Goal: Navigation & Orientation: Understand site structure

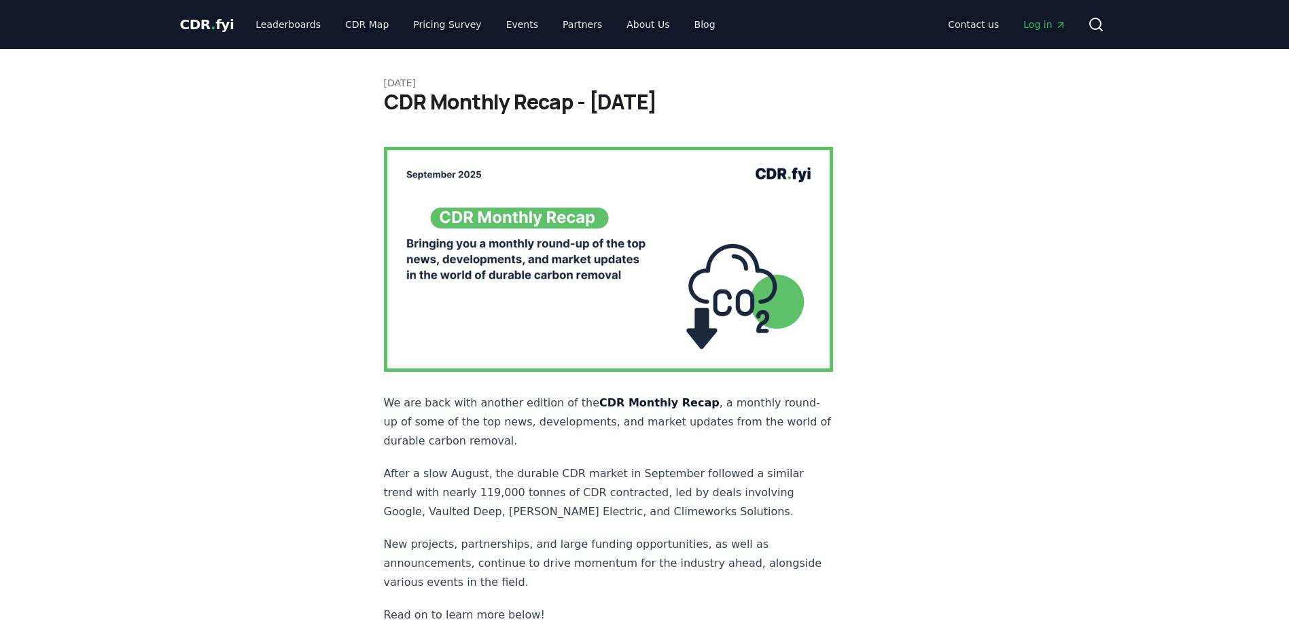
click at [202, 18] on span "CDR . fyi" at bounding box center [207, 24] width 54 height 16
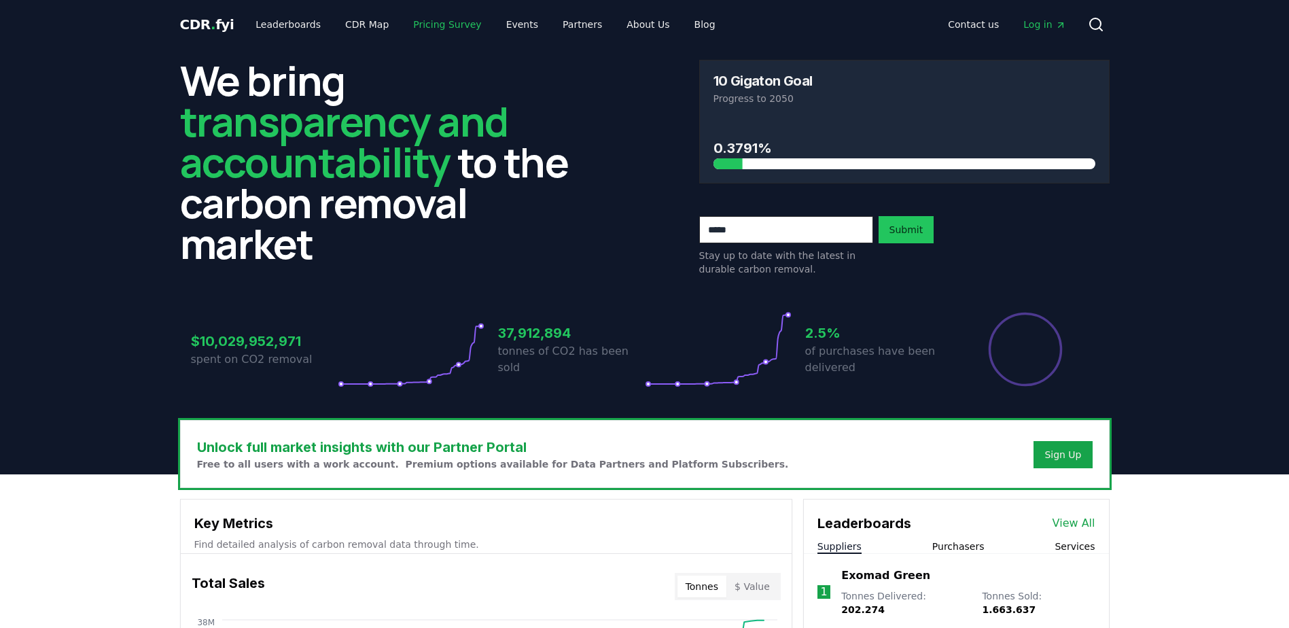
click at [414, 24] on link "Pricing Survey" at bounding box center [447, 24] width 90 height 24
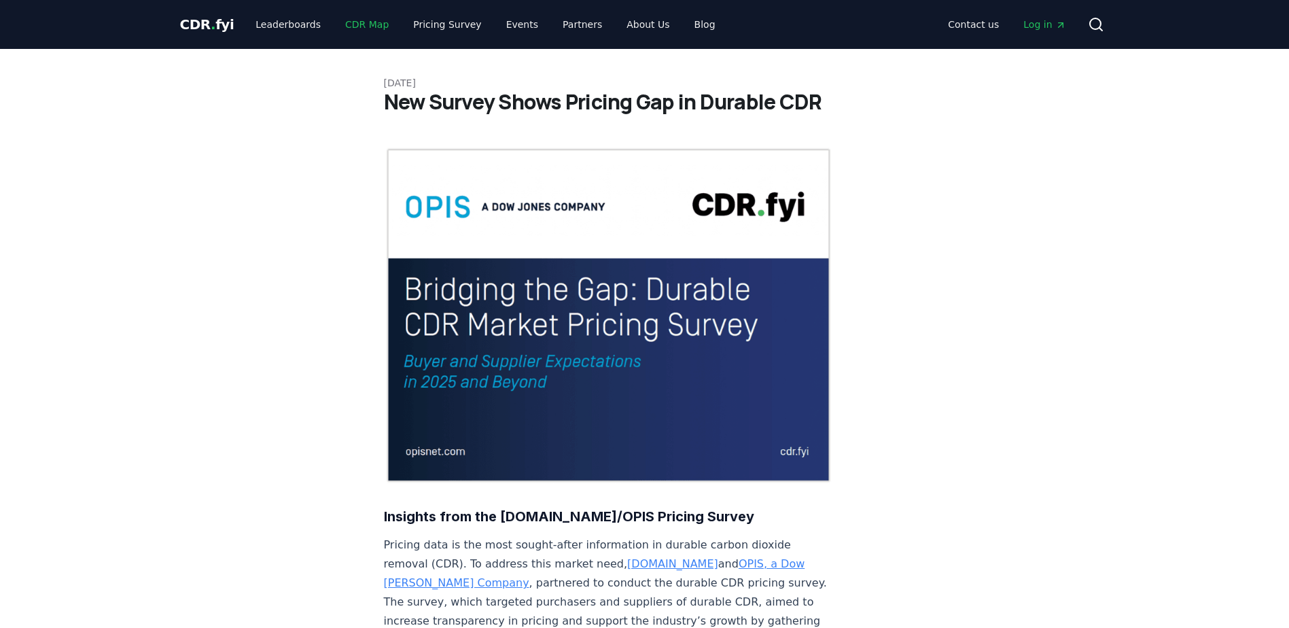
click at [354, 20] on link "CDR Map" at bounding box center [366, 24] width 65 height 24
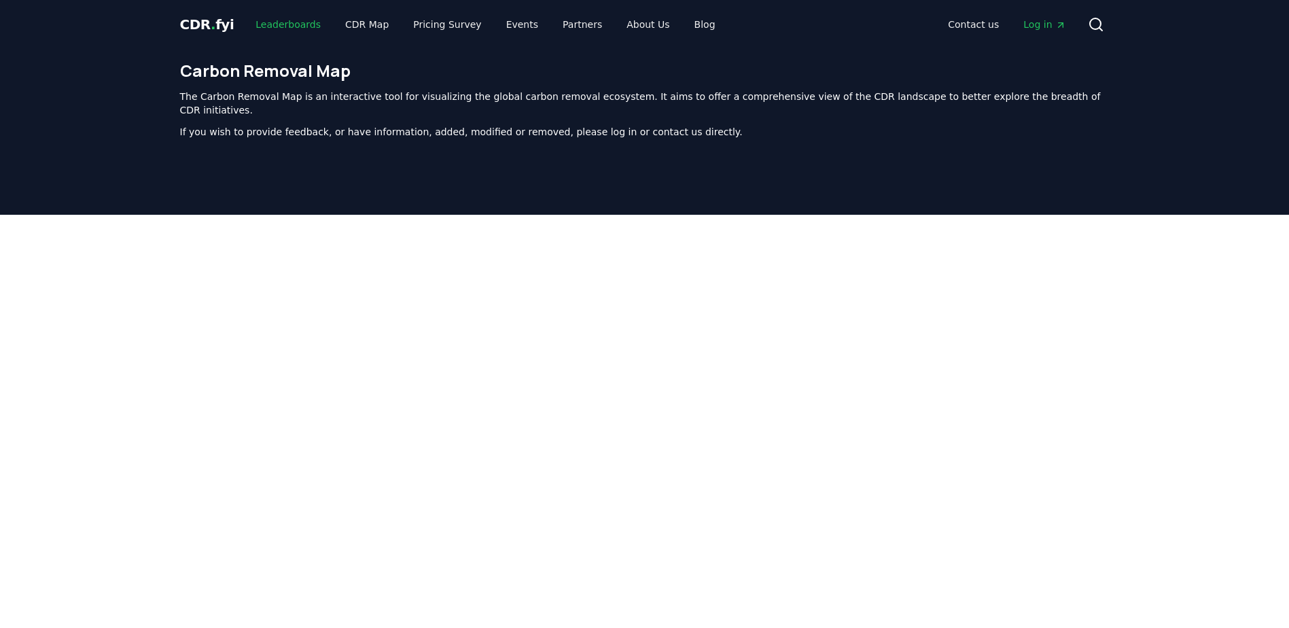
click at [293, 20] on link "Leaderboards" at bounding box center [288, 24] width 87 height 24
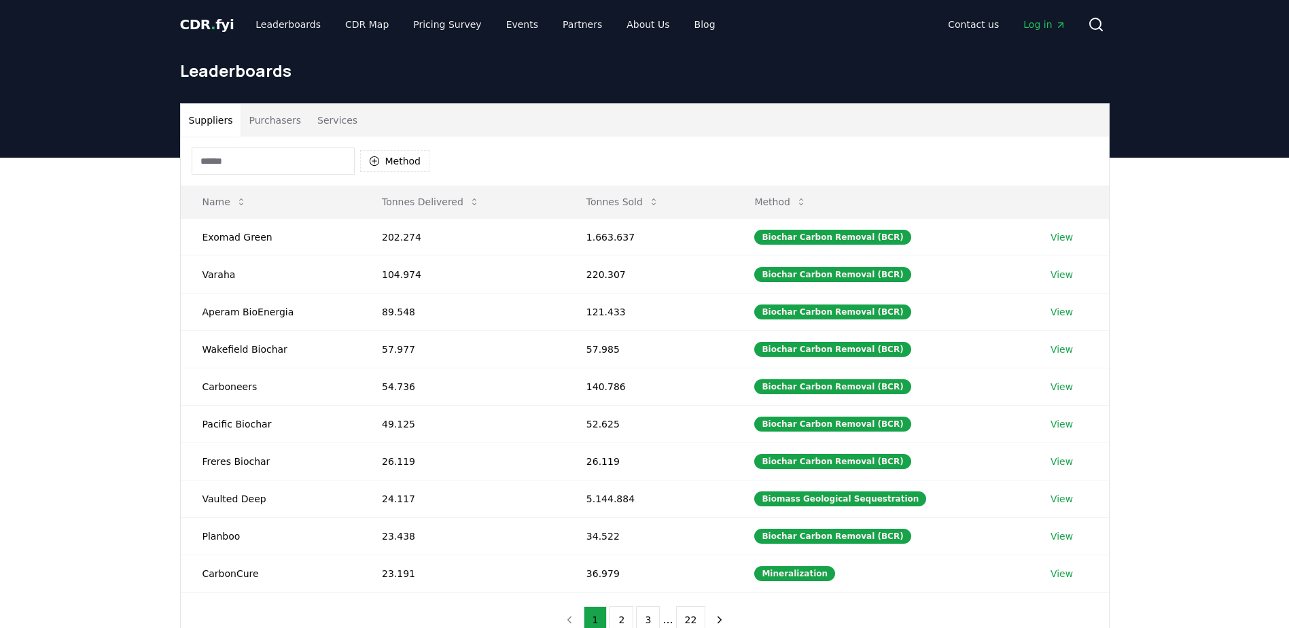
click at [218, 26] on span "CDR . fyi" at bounding box center [207, 24] width 54 height 16
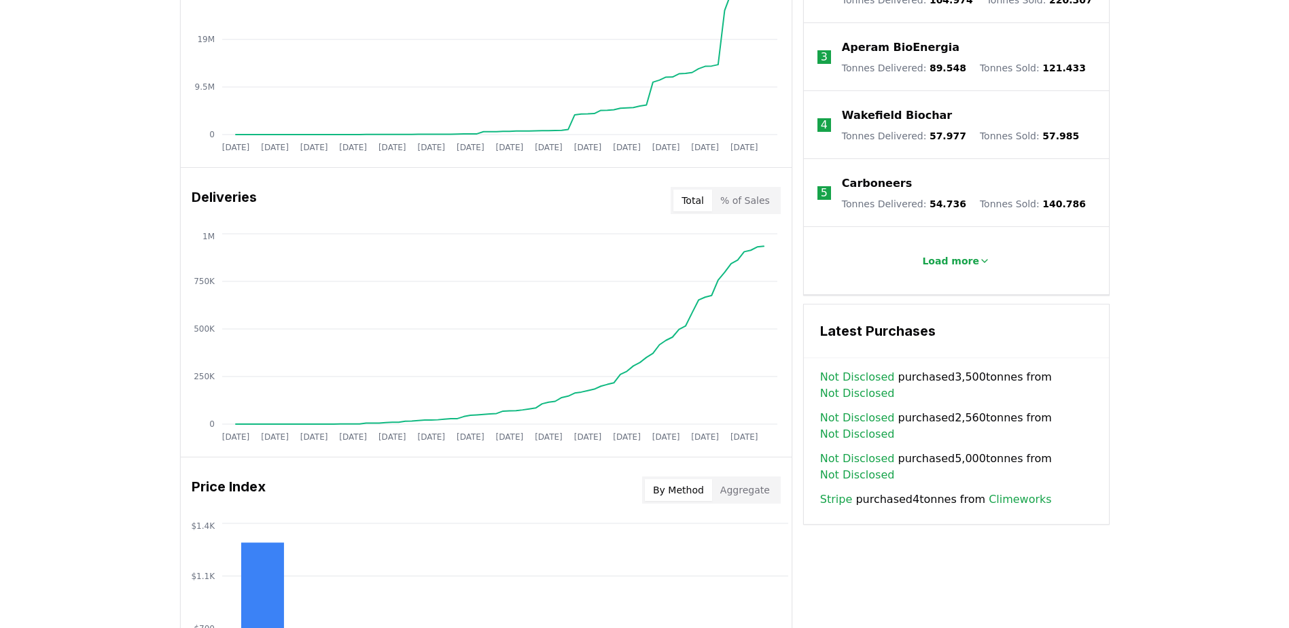
scroll to position [679, 0]
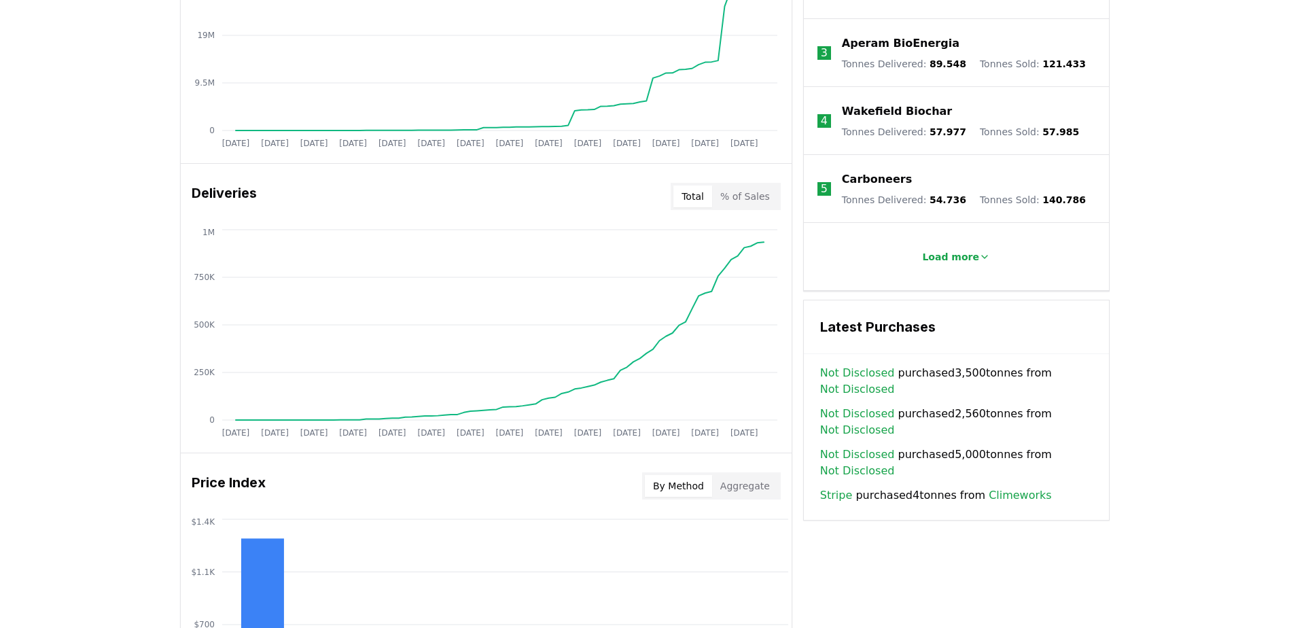
click at [738, 194] on button "% of Sales" at bounding box center [745, 196] width 66 height 22
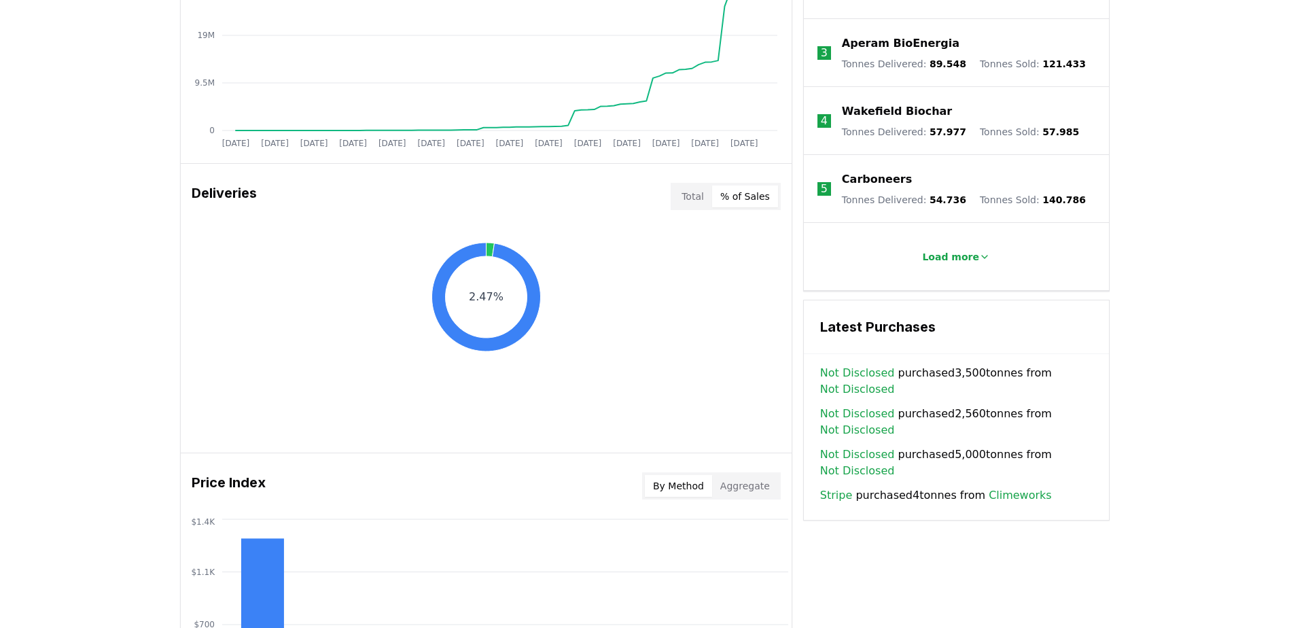
click at [688, 197] on button "Total" at bounding box center [692, 196] width 39 height 22
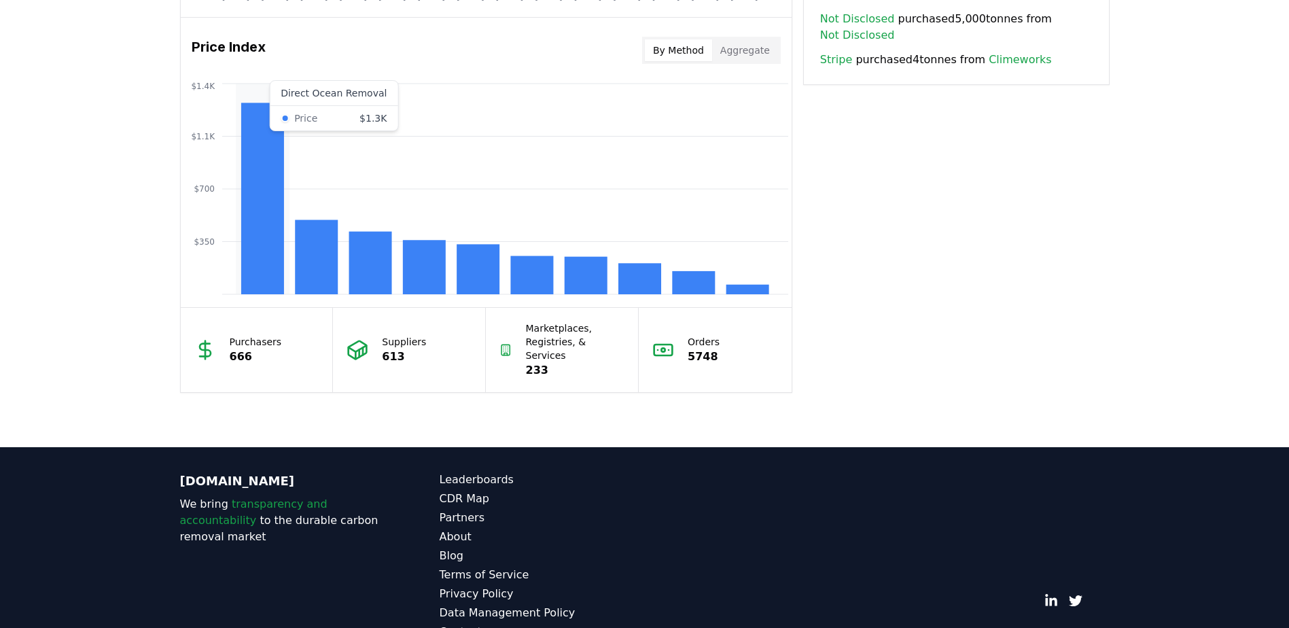
scroll to position [1138, 0]
